Goal: Information Seeking & Learning: Learn about a topic

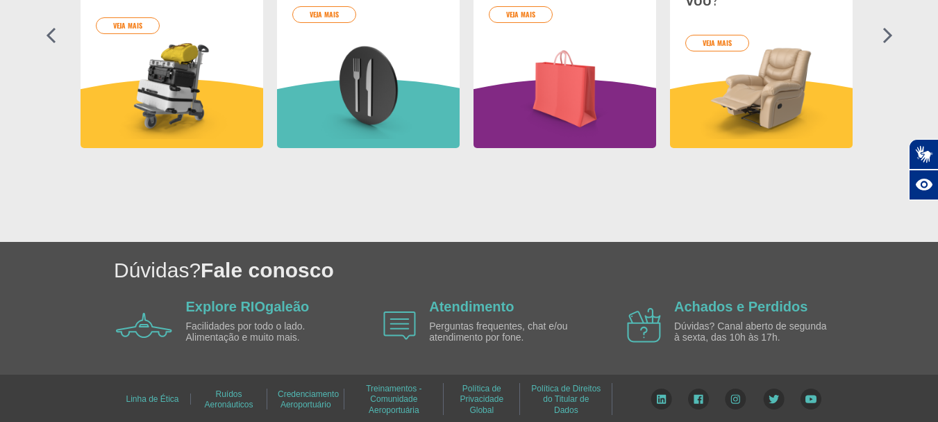
scroll to position [762, 0]
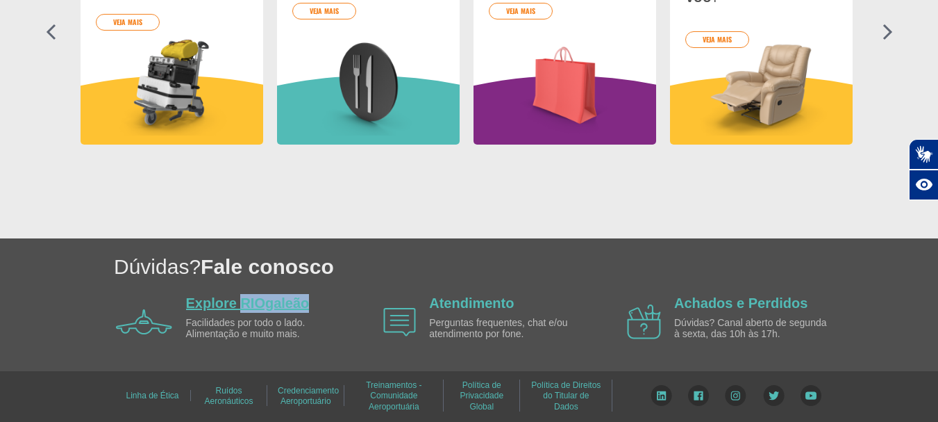
drag, startPoint x: 331, startPoint y: 303, endPoint x: 243, endPoint y: 305, distance: 88.2
click at [243, 305] on div "Explore RIOgaleão Facilidades por todo o lado. Alimentação e muito mais." at bounding box center [266, 322] width 160 height 56
copy link "RIOgaleão"
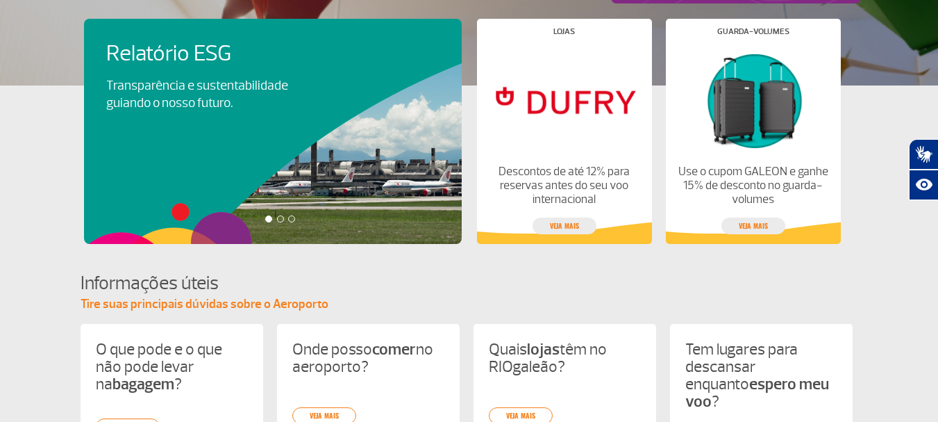
scroll to position [346, 0]
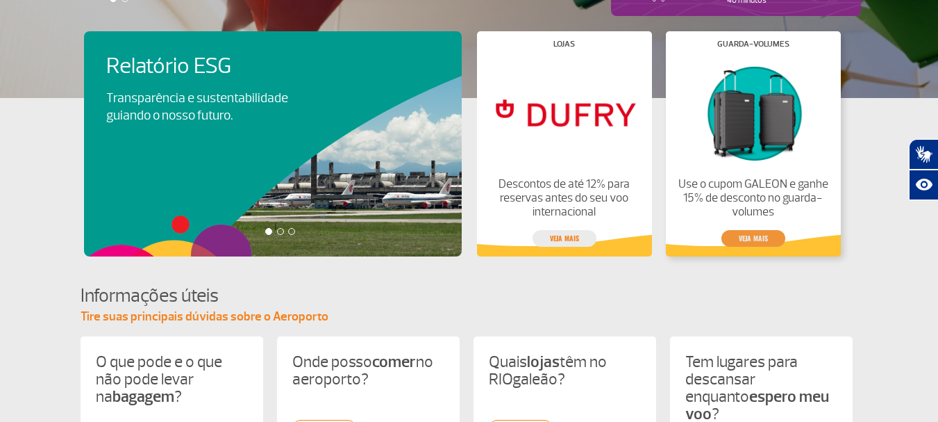
click at [757, 237] on link "veja mais" at bounding box center [753, 238] width 64 height 17
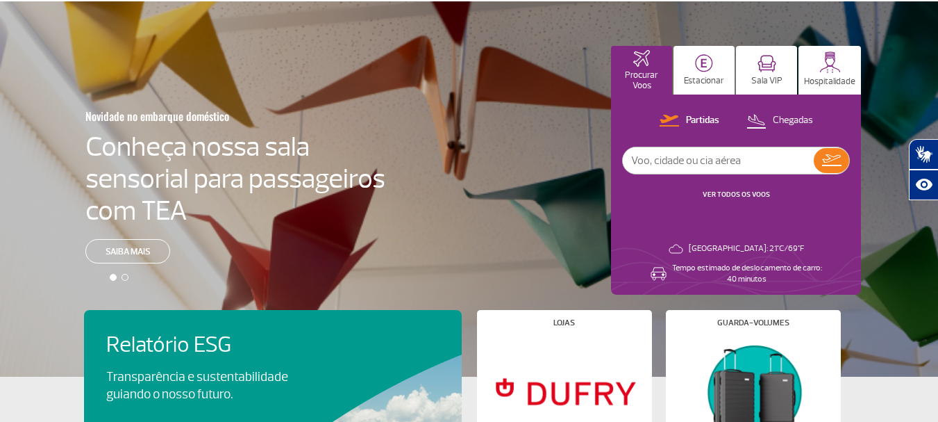
scroll to position [0, 0]
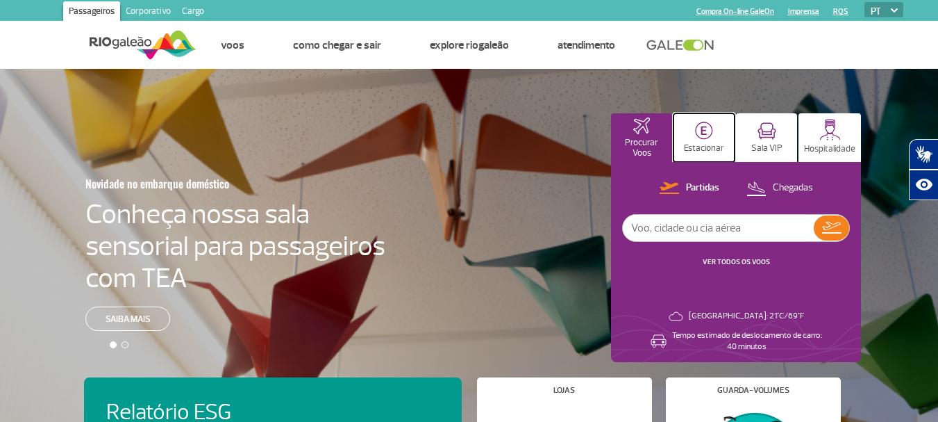
click at [704, 147] on p "Estacionar" at bounding box center [704, 148] width 40 height 10
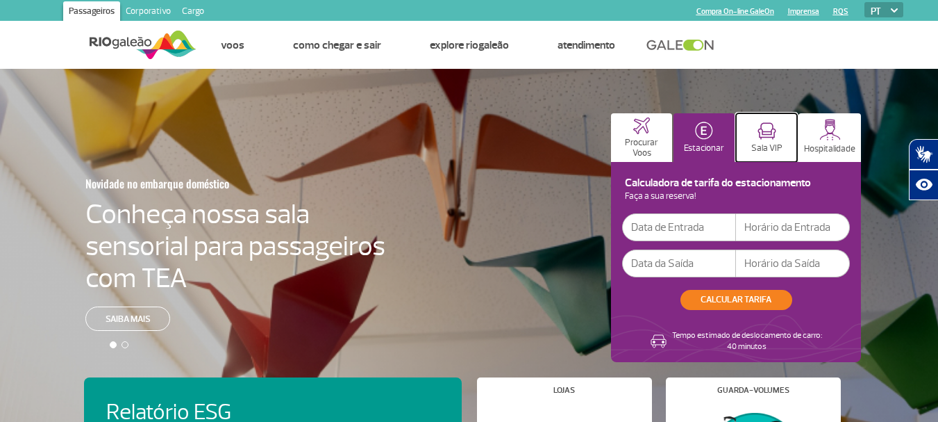
click at [753, 146] on p "Sala VIP" at bounding box center [766, 148] width 31 height 10
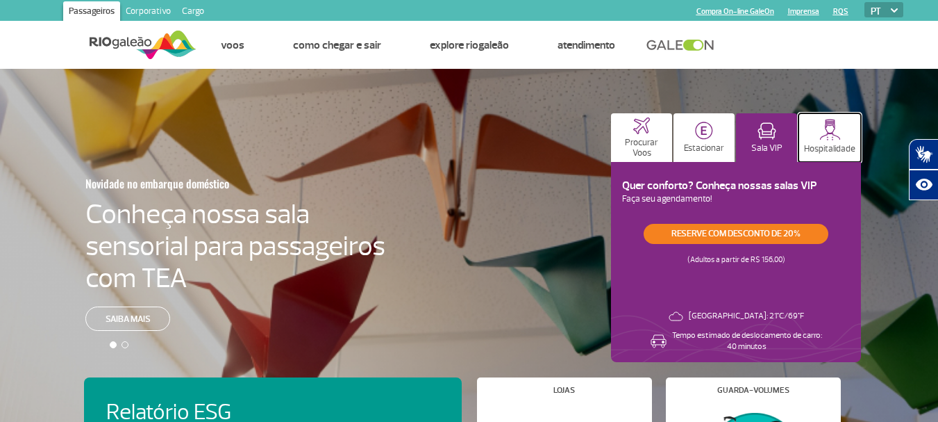
click at [844, 139] on button "Hospitalidade" at bounding box center [830, 137] width 62 height 49
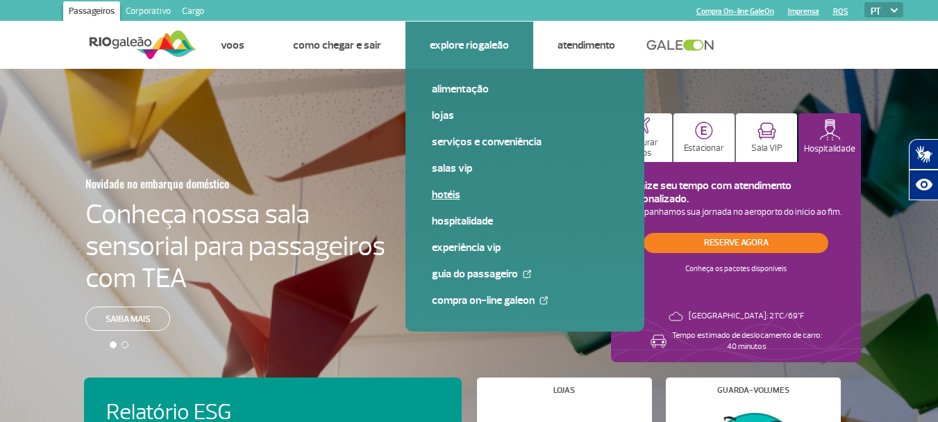
click at [437, 196] on link "Hotéis" at bounding box center [525, 194] width 186 height 15
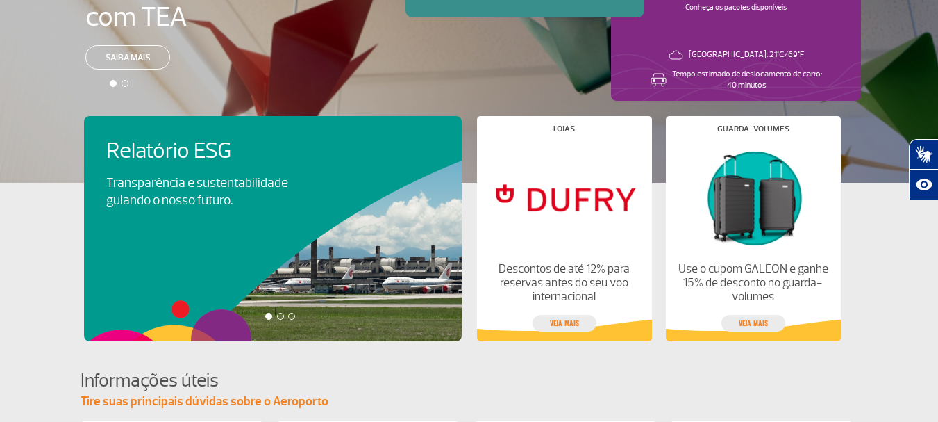
scroll to position [278, 0]
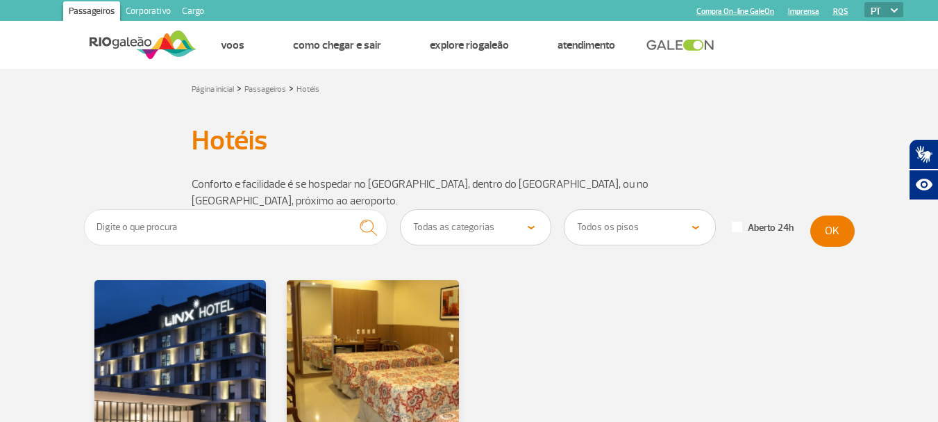
scroll to position [139, 0]
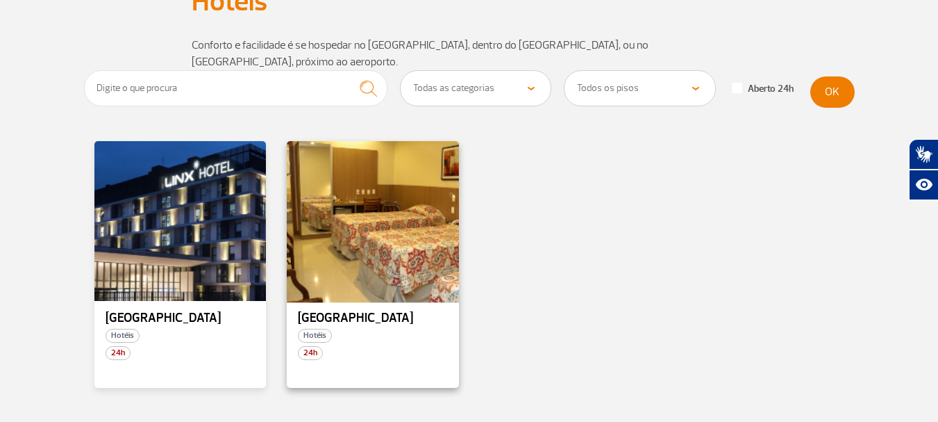
click at [374, 220] on div at bounding box center [372, 221] width 175 height 163
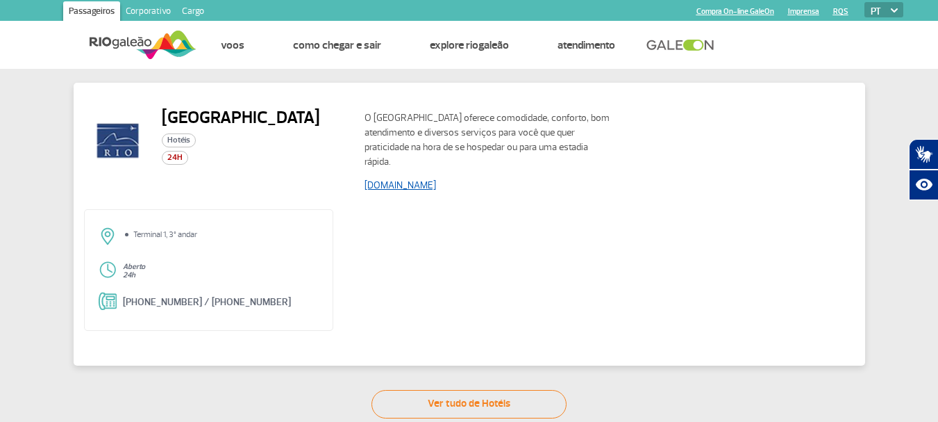
click at [435, 185] on link "[DOMAIN_NAME]" at bounding box center [401, 185] width 72 height 12
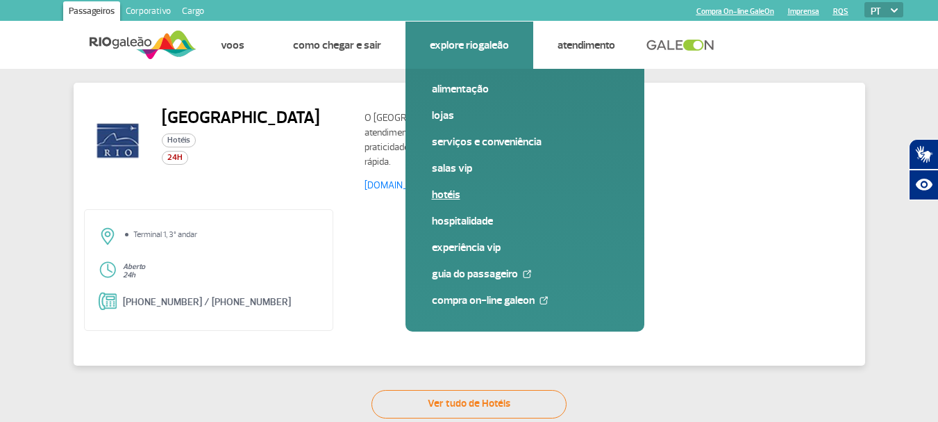
click at [455, 199] on link "Hotéis" at bounding box center [525, 194] width 186 height 15
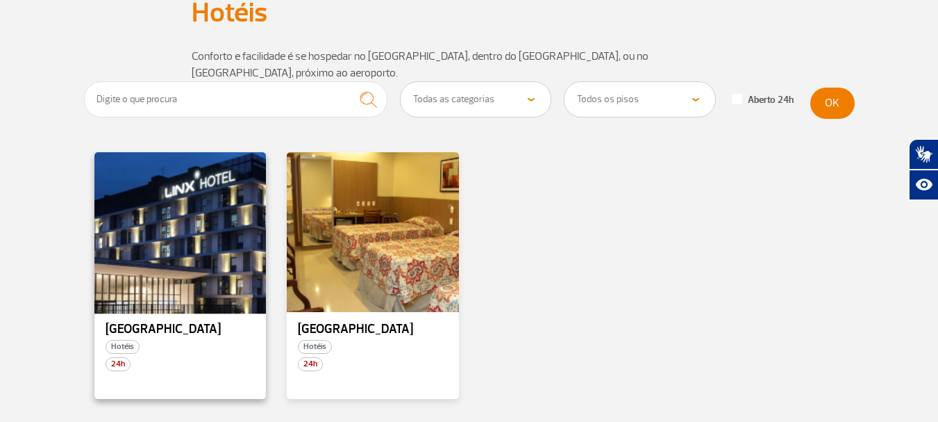
scroll to position [139, 0]
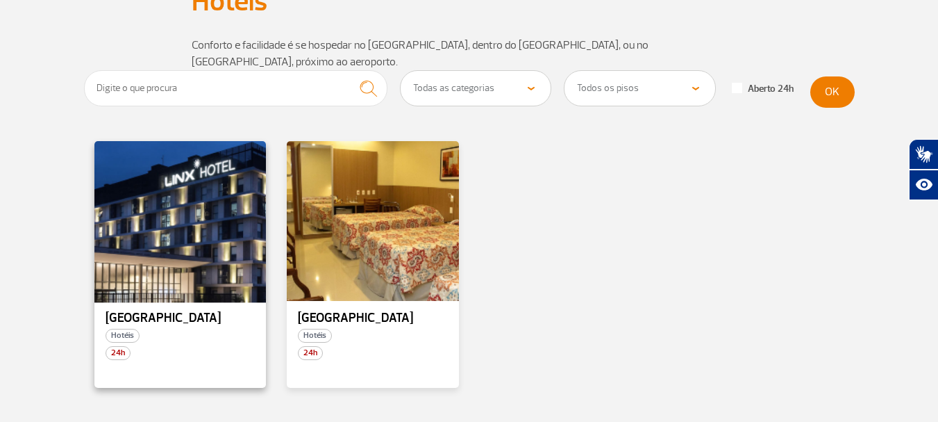
click at [187, 212] on div at bounding box center [179, 221] width 175 height 163
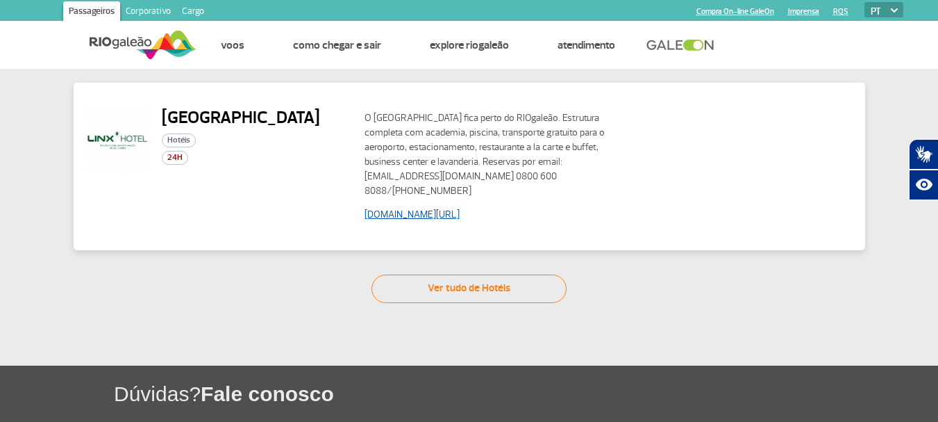
click at [428, 213] on link "[DOMAIN_NAME][URL]" at bounding box center [412, 214] width 95 height 12
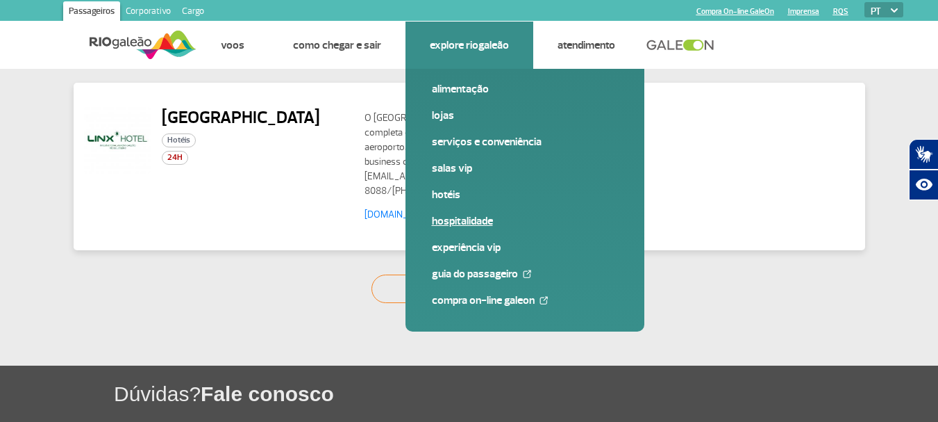
click at [462, 217] on link "Hospitalidade" at bounding box center [525, 220] width 186 height 15
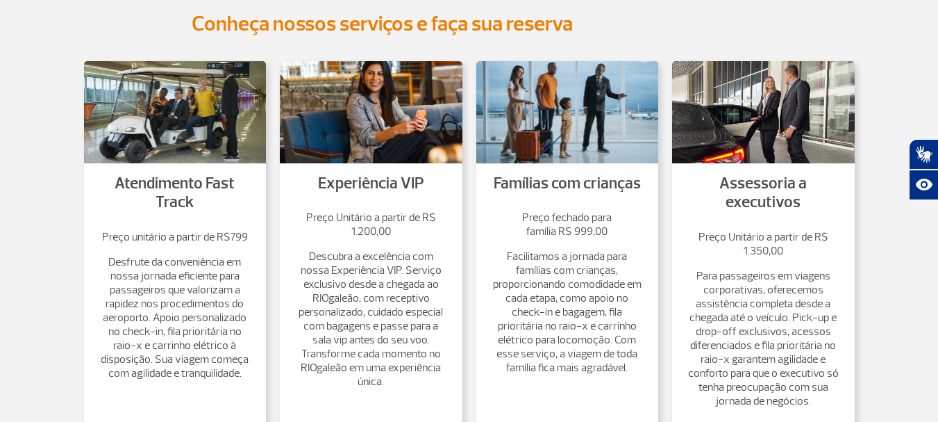
scroll to position [208, 0]
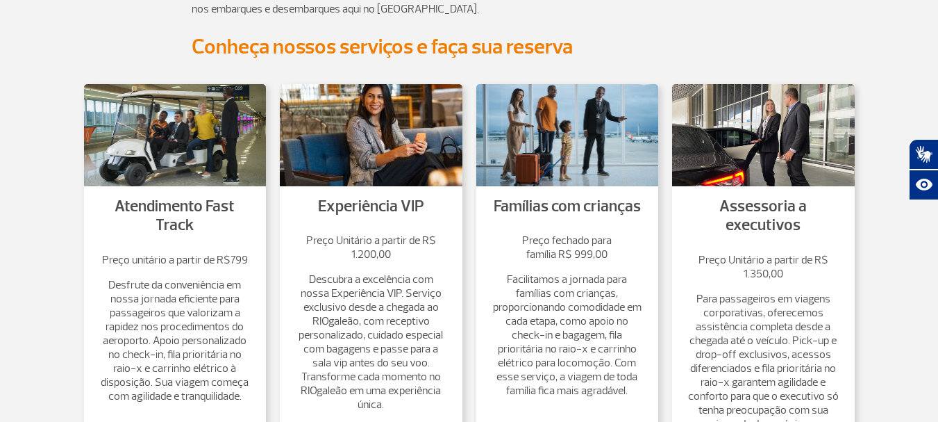
click at [574, 156] on img at bounding box center [567, 135] width 183 height 102
